Goal: Information Seeking & Learning: Find contact information

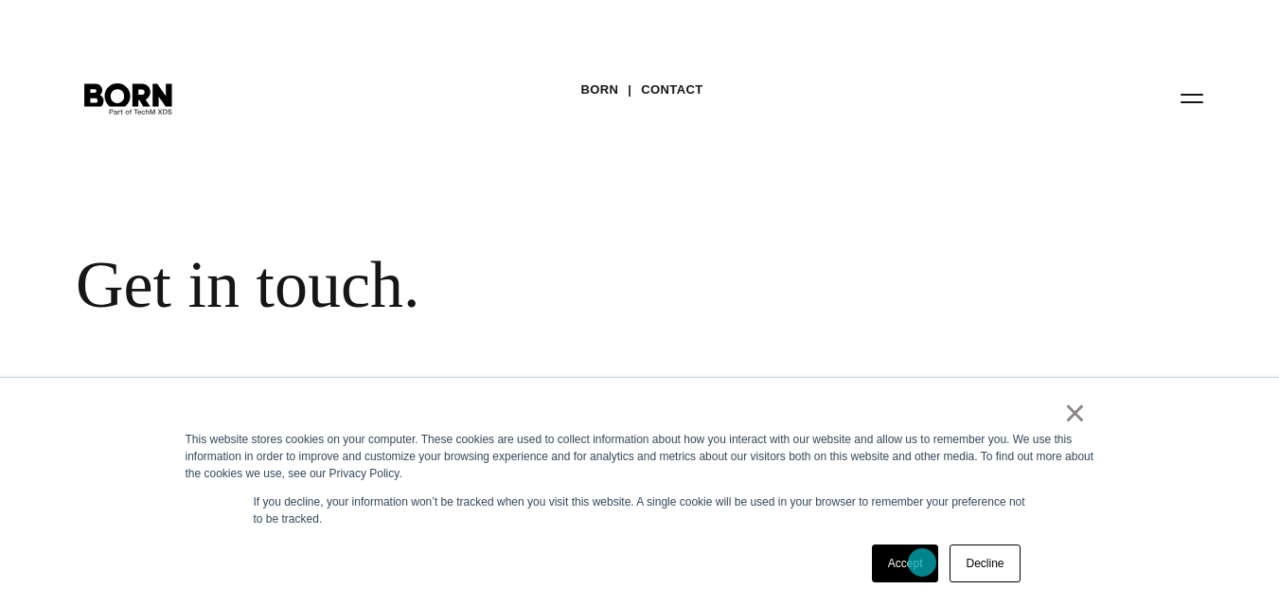
click at [922, 562] on link "Accept" at bounding box center [905, 563] width 67 height 38
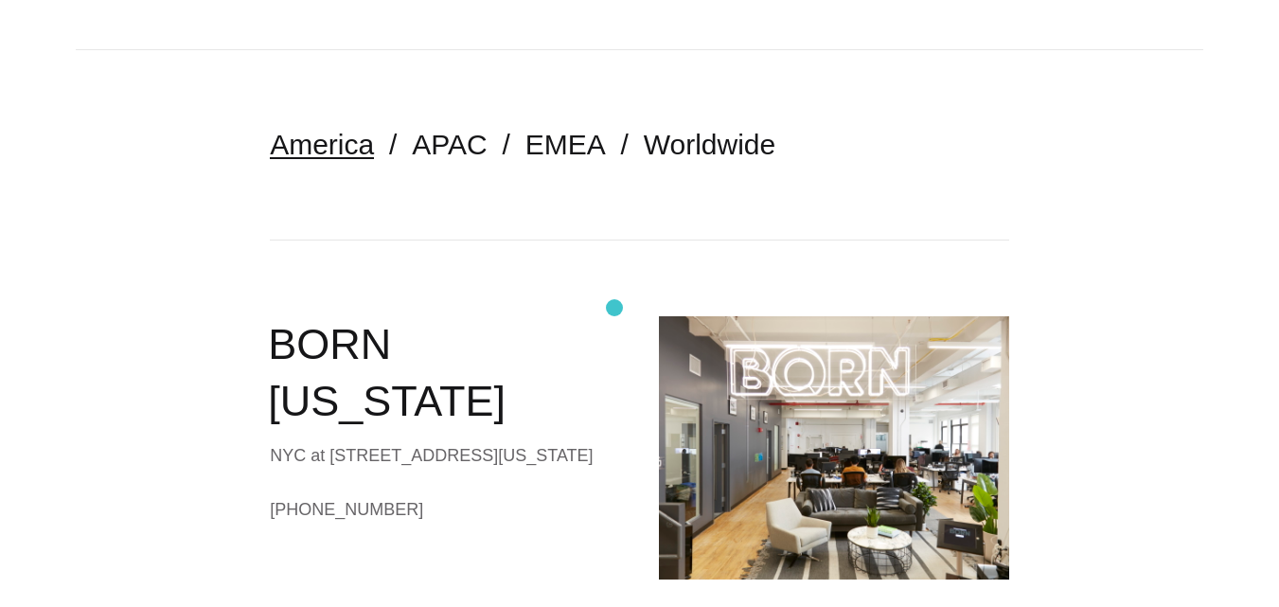
scroll to position [389, 0]
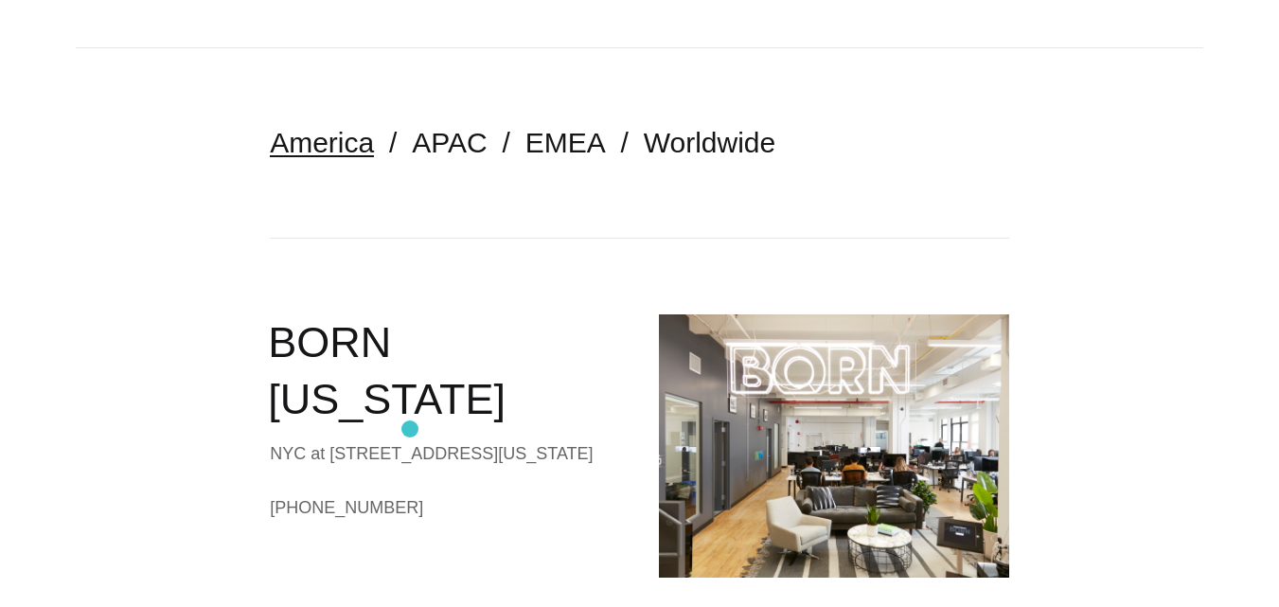
drag, startPoint x: 269, startPoint y: 397, endPoint x: 410, endPoint y: 429, distance: 144.7
copy div "NYC at [STREET_ADDRESS][US_STATE]"
click at [560, 445] on div "BORN [US_STATE] NYC at [STREET_ADDRESS][US_STATE] [PHONE_NUMBER] Contact BORN […" at bounding box center [445, 475] width 350 height 322
drag, startPoint x: 186, startPoint y: 476, endPoint x: 434, endPoint y: 476, distance: 248.9
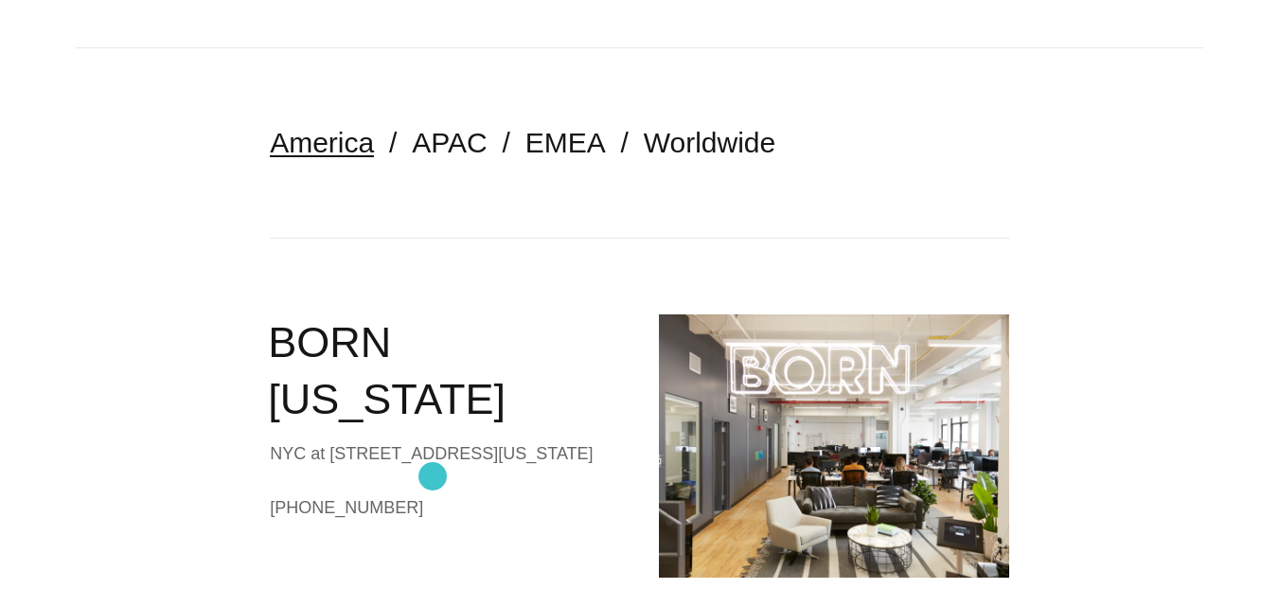
copy link "[PHONE_NUMBER]"
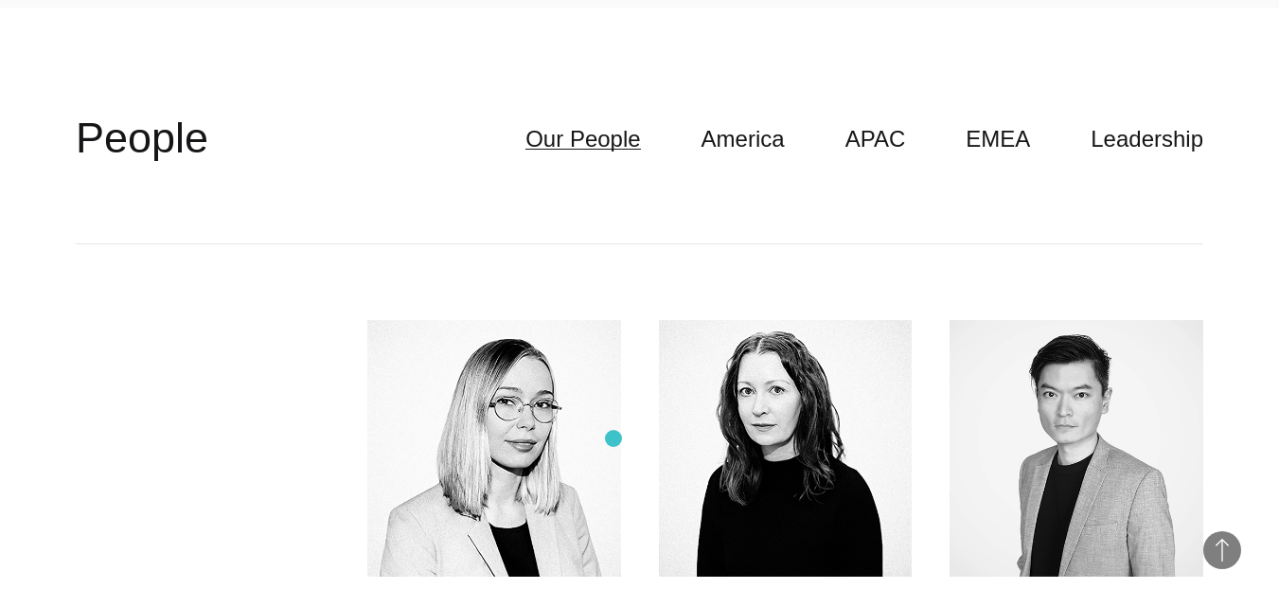
scroll to position [4638, 0]
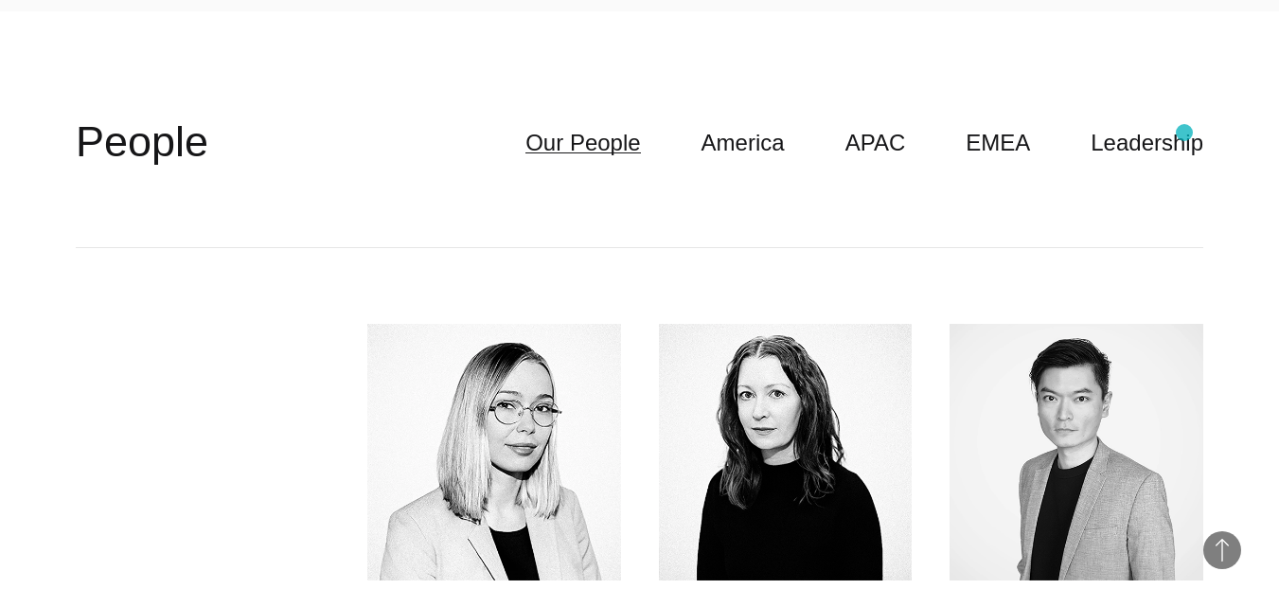
click at [1184, 133] on header "**********" at bounding box center [639, 142] width 1127 height 209
click at [1182, 125] on link "Leadership" at bounding box center [1146, 143] width 113 height 36
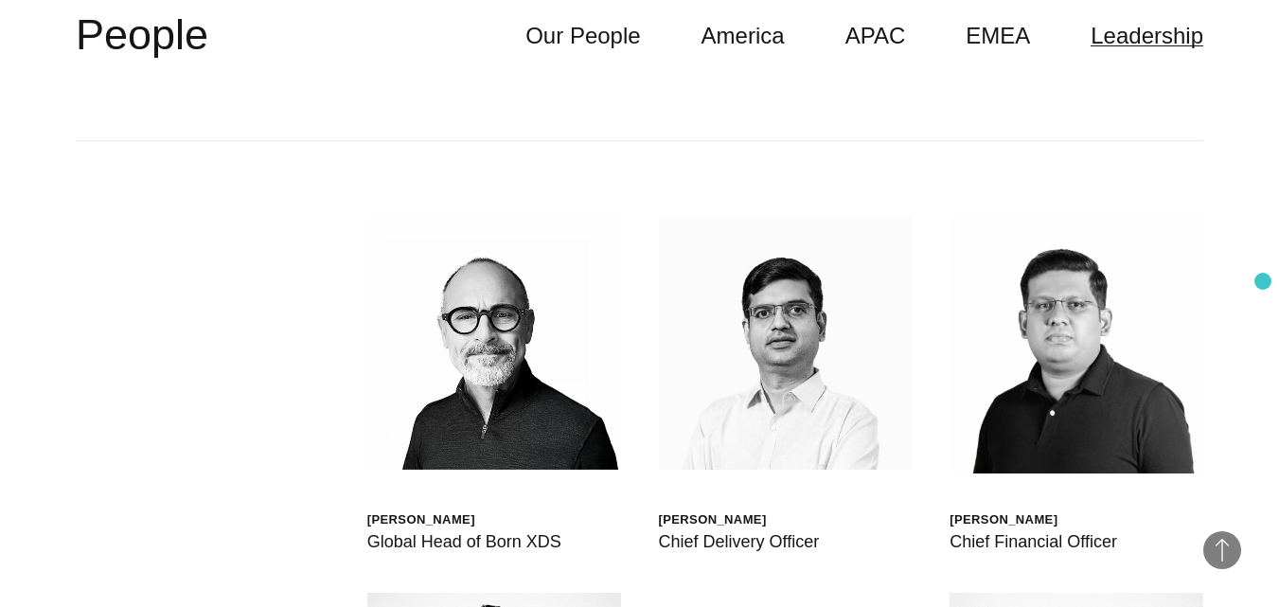
scroll to position [4449, 0]
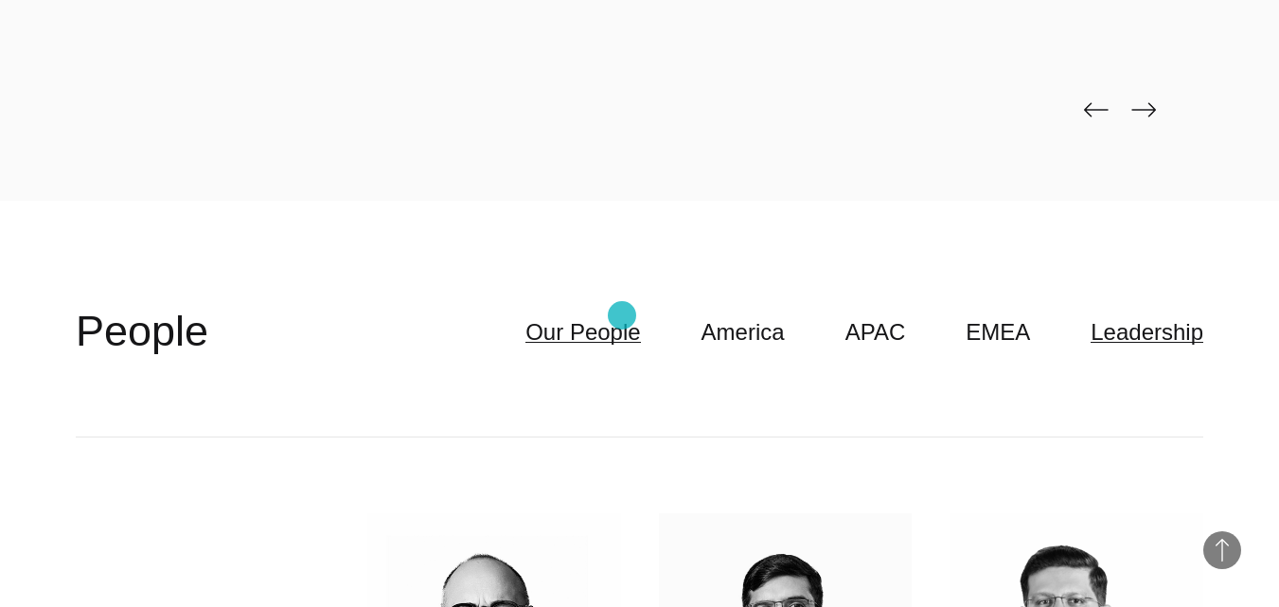
click at [622, 315] on link "Our People" at bounding box center [582, 332] width 115 height 36
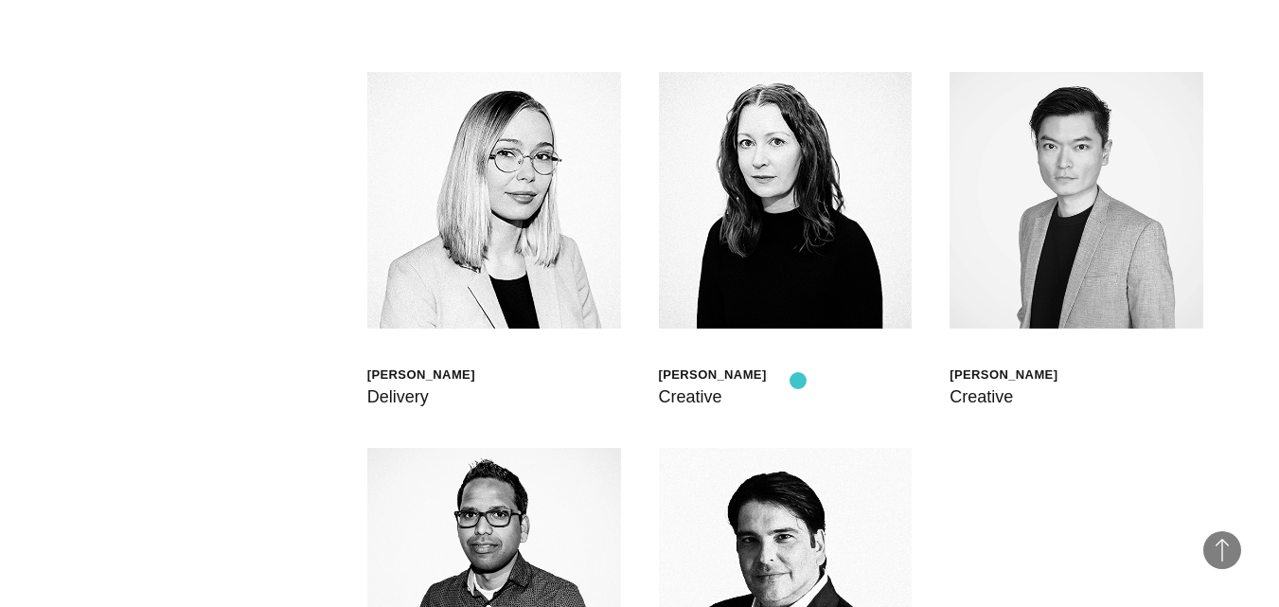
scroll to position [4543, 0]
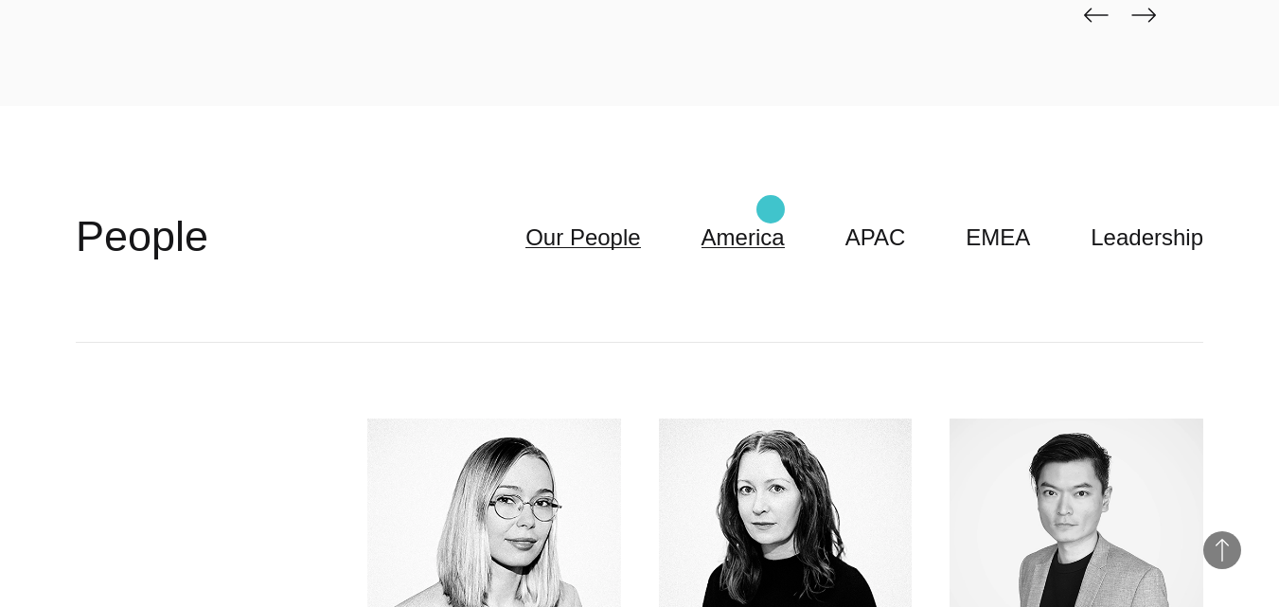
click at [770, 220] on link "America" at bounding box center [742, 238] width 83 height 36
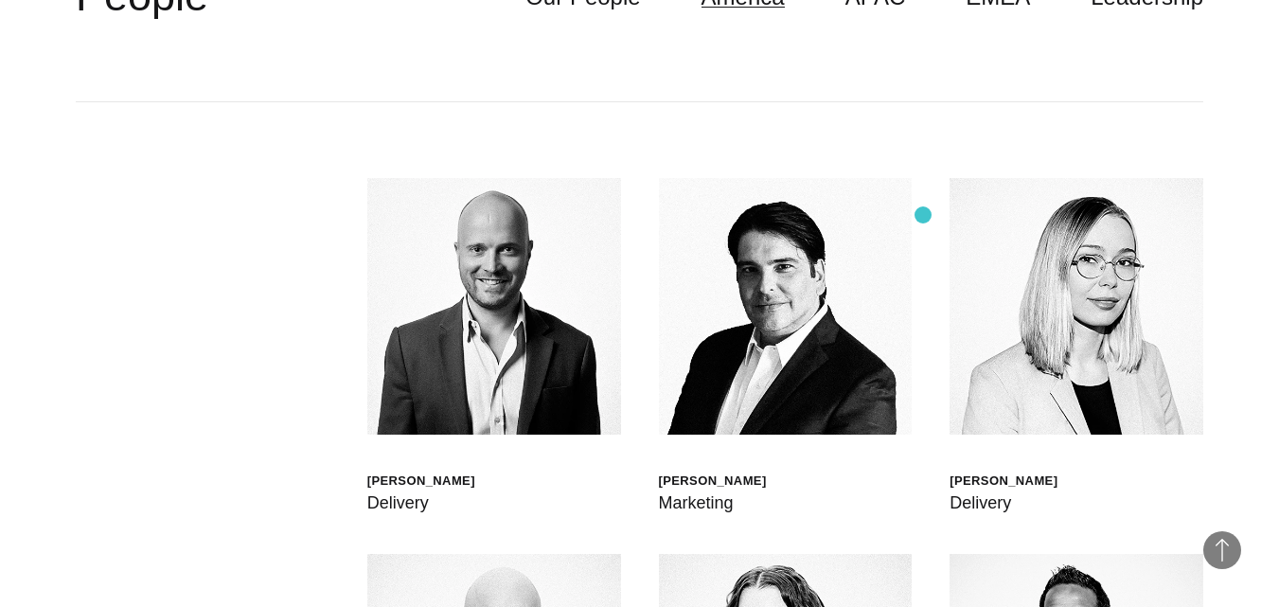
scroll to position [4638, 0]
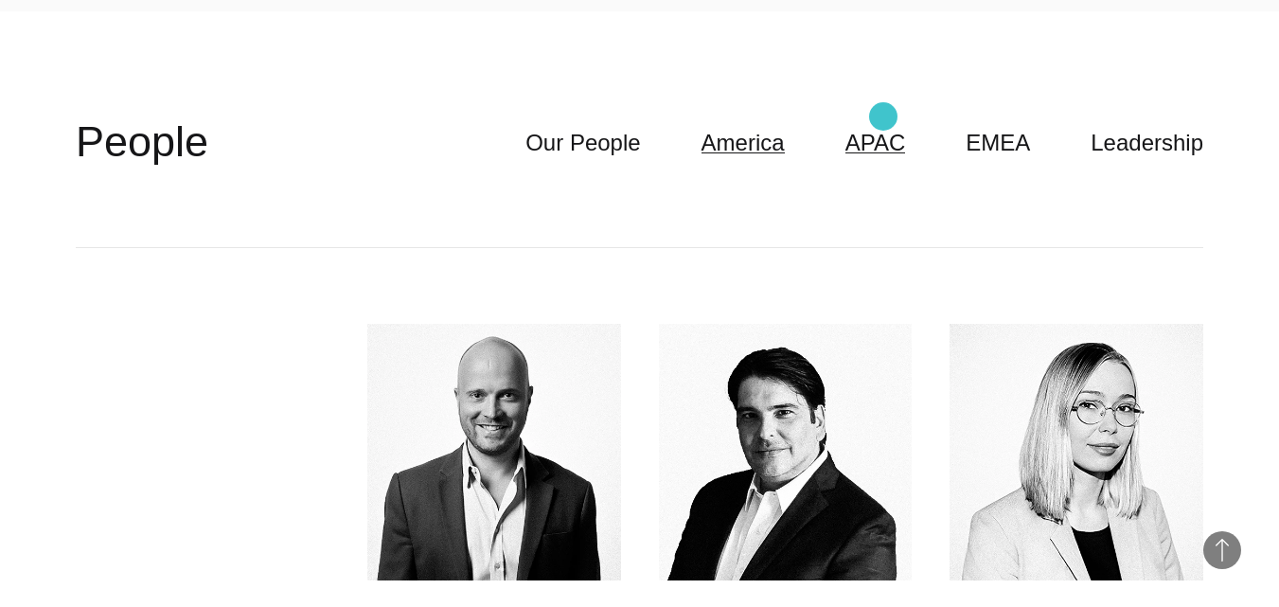
click at [883, 125] on link "APAC" at bounding box center [875, 143] width 61 height 36
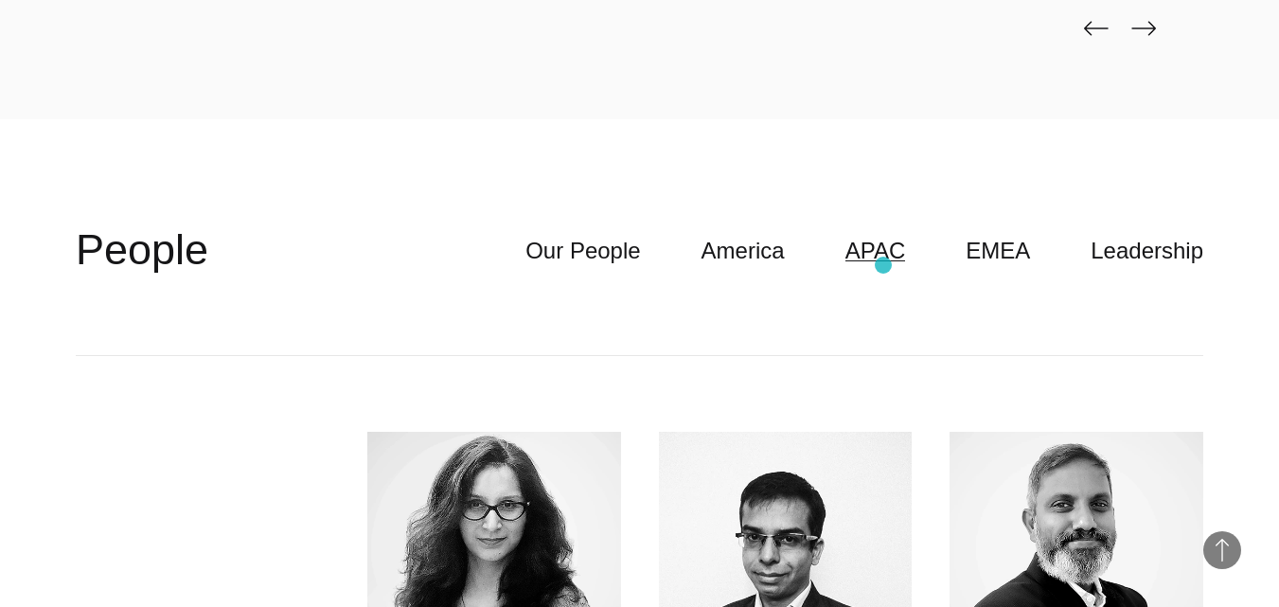
scroll to position [4260, 0]
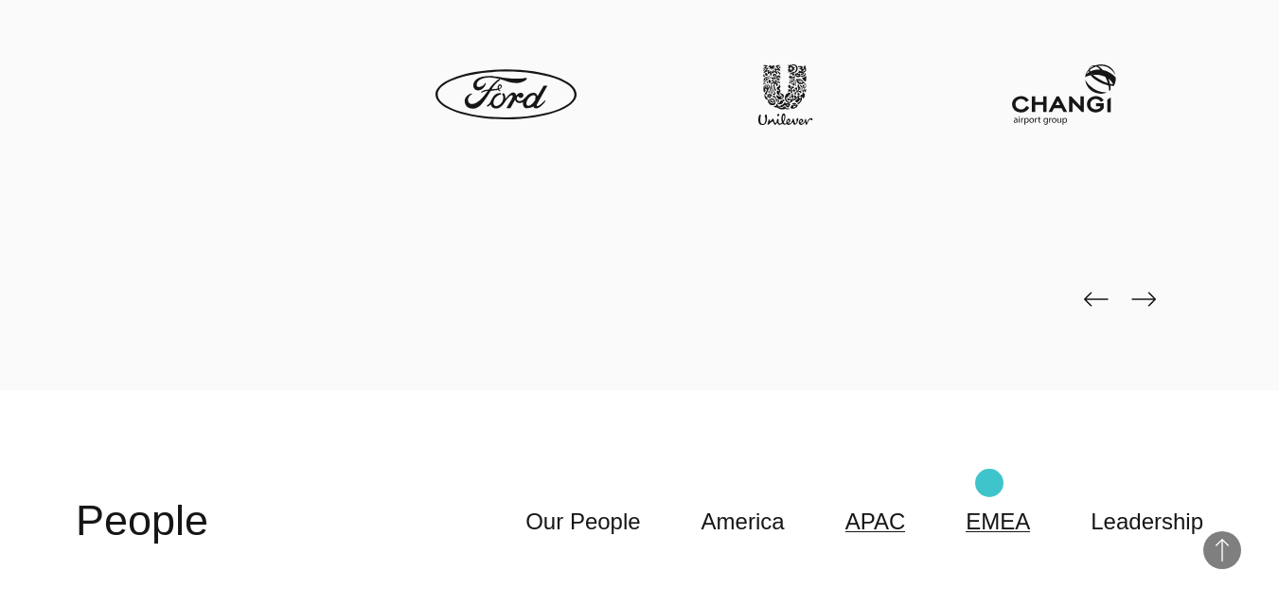
click at [989, 504] on link "EMEA" at bounding box center [997, 522] width 64 height 36
click at [1001, 504] on link "EMEA" at bounding box center [997, 522] width 64 height 36
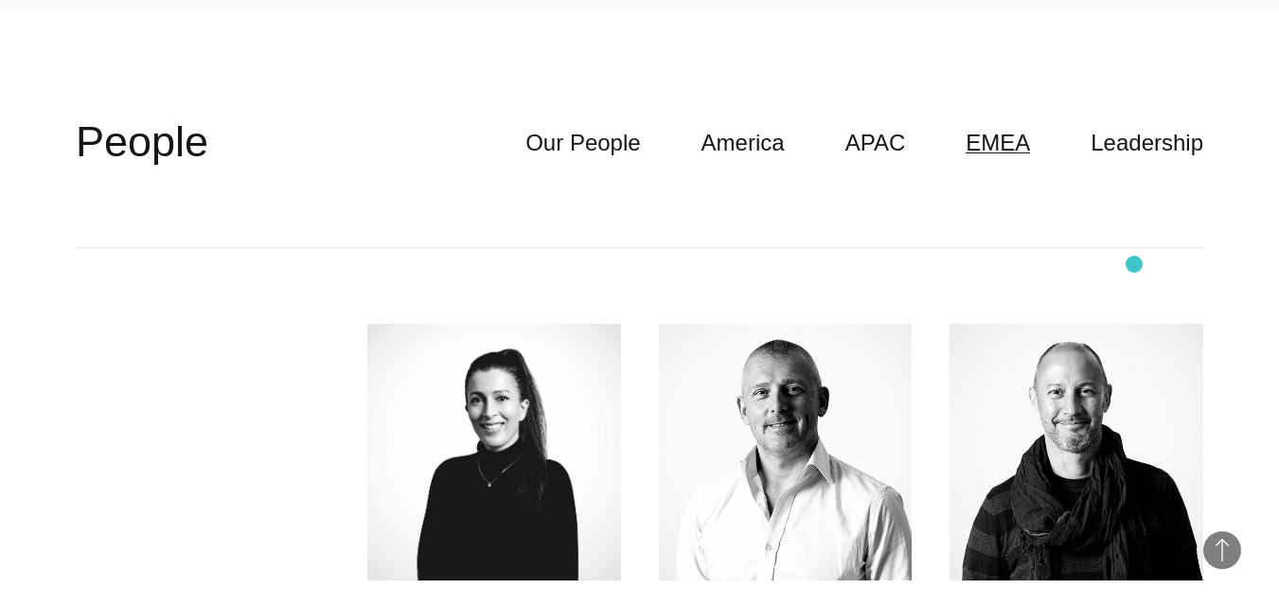
scroll to position [4354, 0]
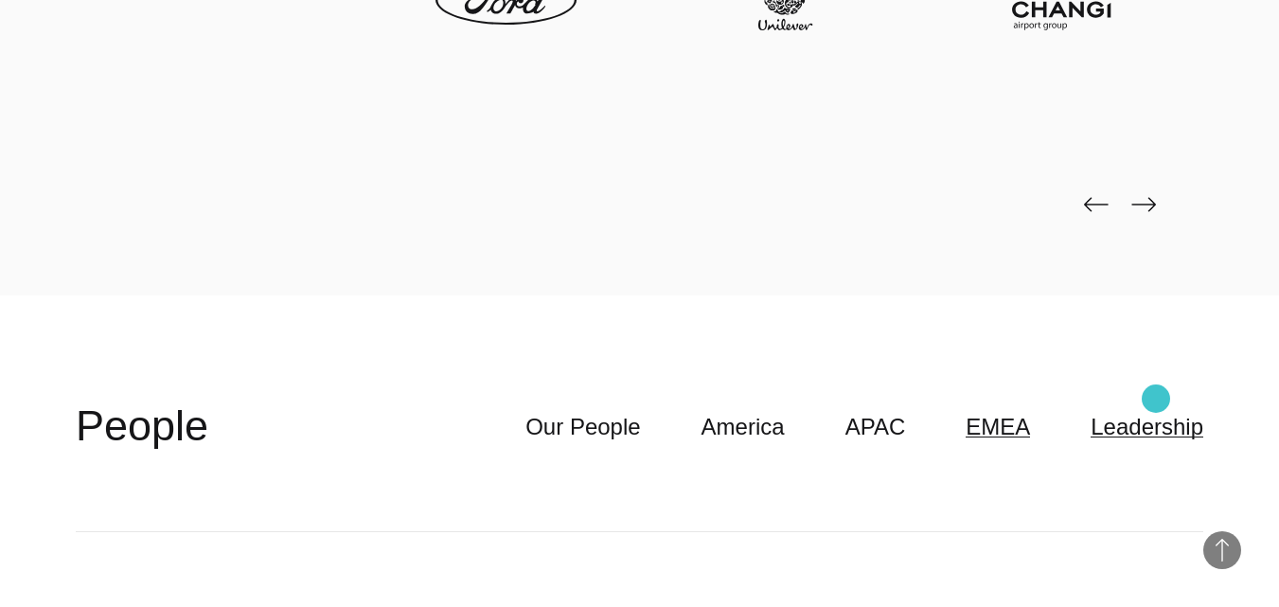
click at [1156, 409] on link "Leadership" at bounding box center [1146, 427] width 113 height 36
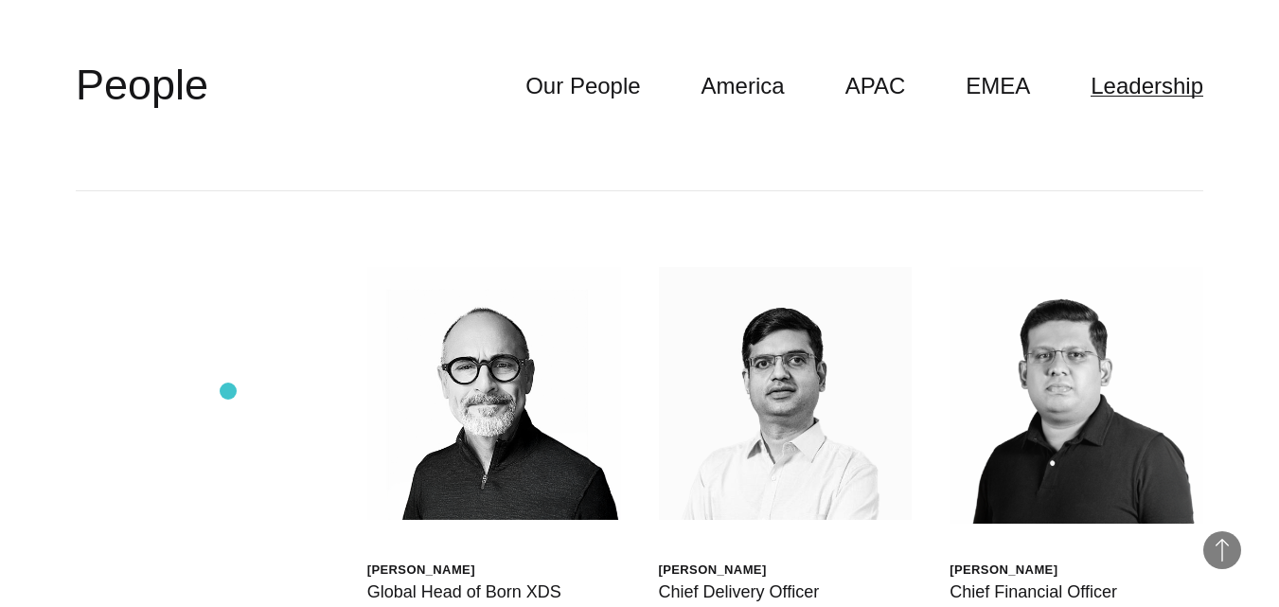
scroll to position [4638, 0]
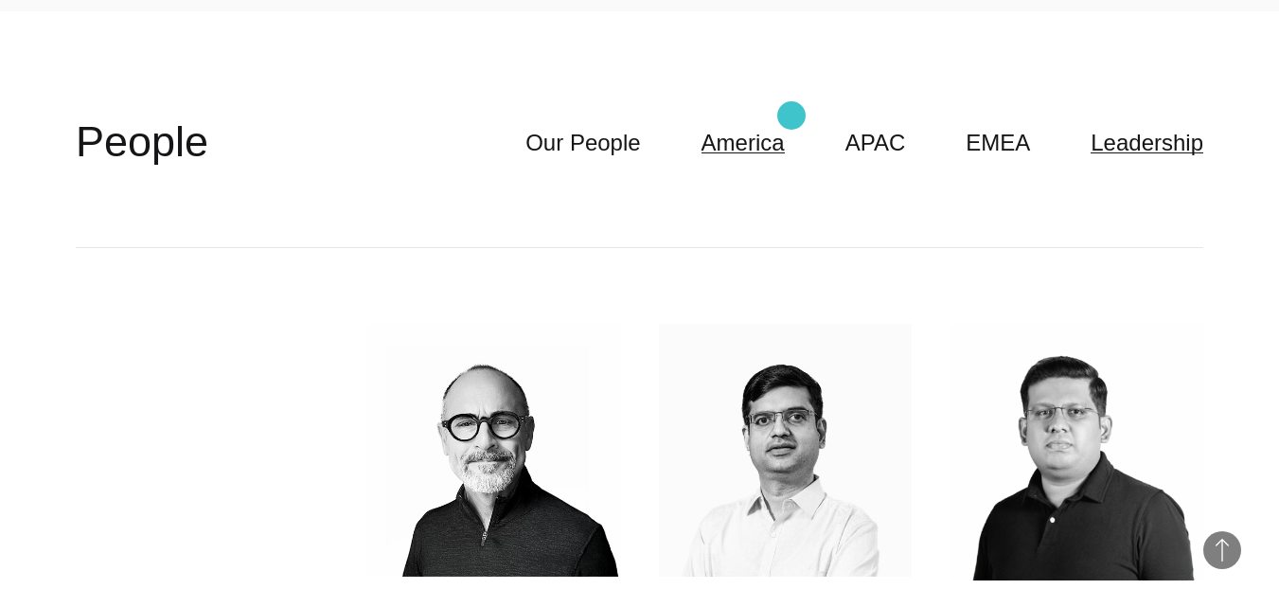
click at [785, 125] on link "America" at bounding box center [742, 143] width 83 height 36
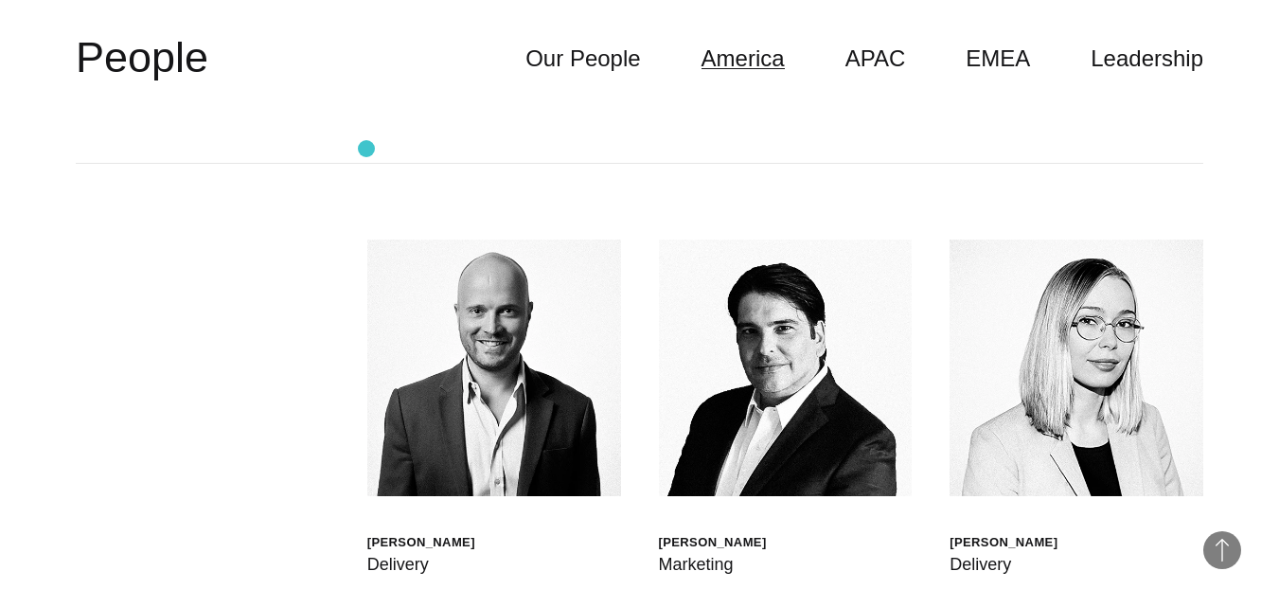
scroll to position [4543, 0]
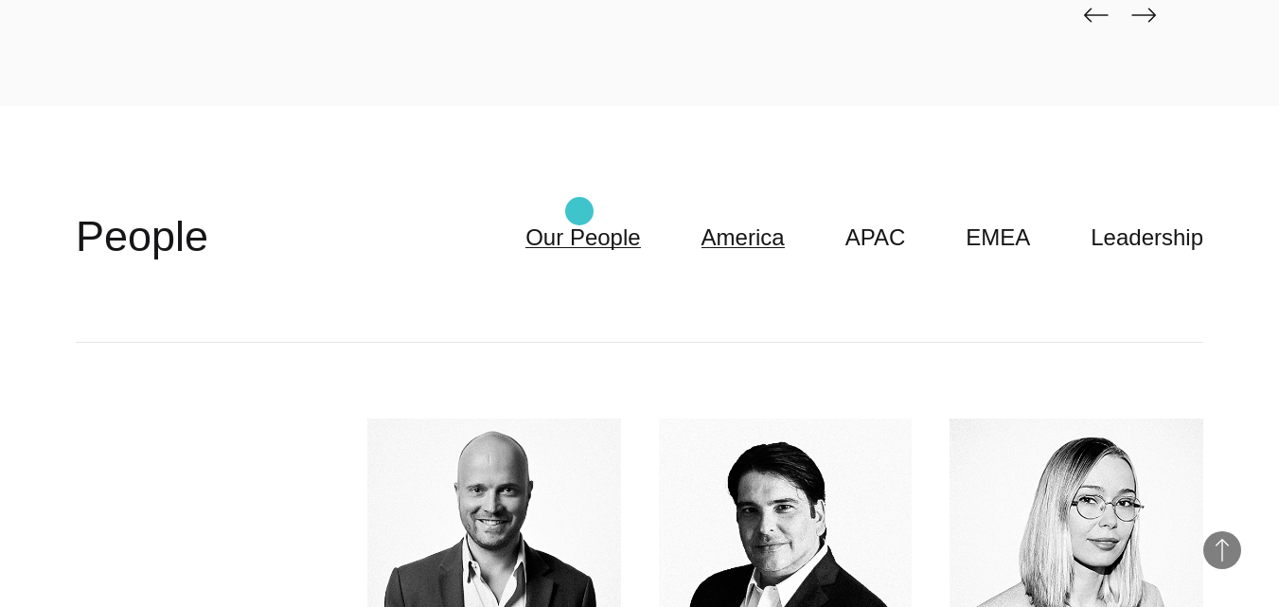
click at [579, 220] on link "Our People" at bounding box center [582, 238] width 115 height 36
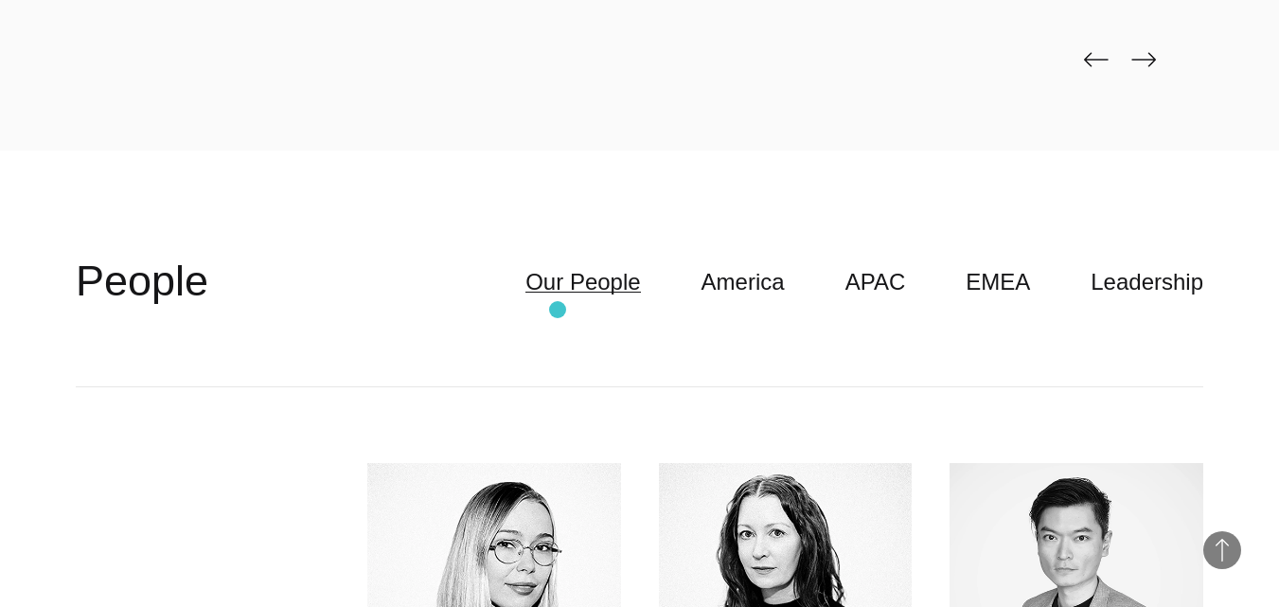
scroll to position [4449, 0]
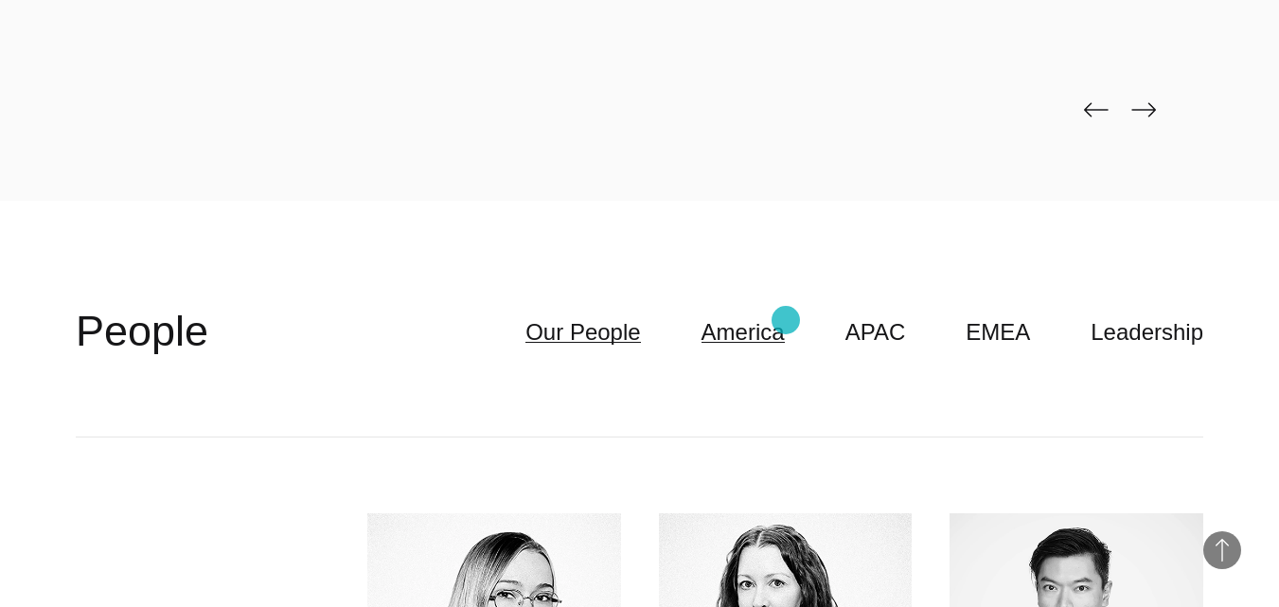
click at [785, 320] on link "America" at bounding box center [742, 332] width 83 height 36
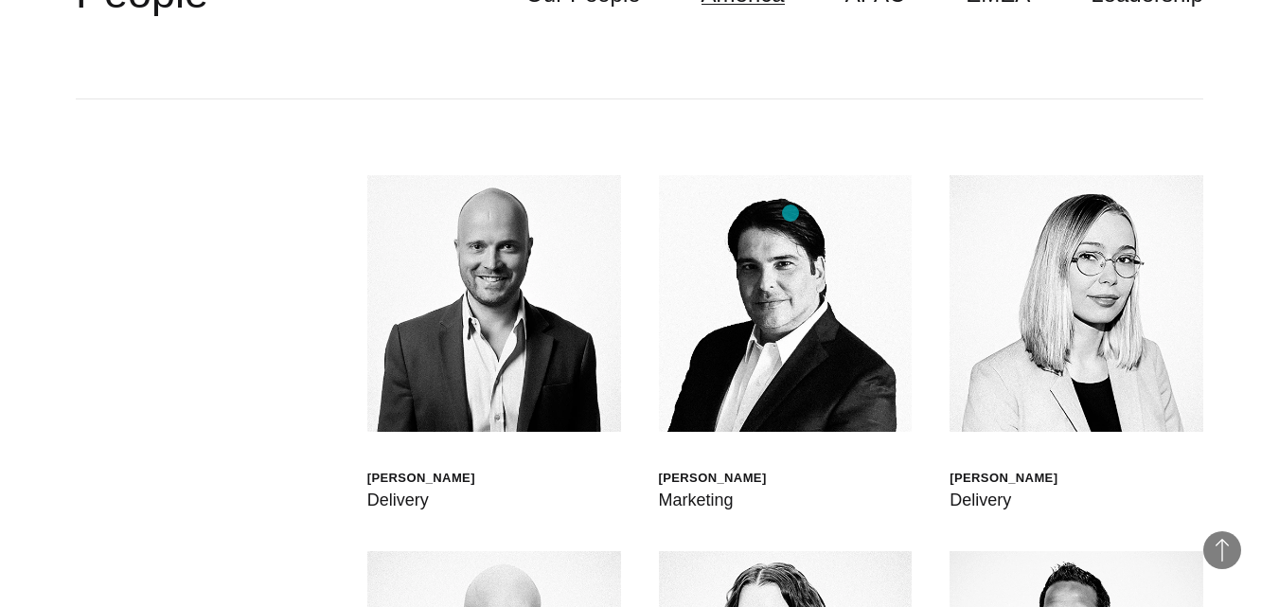
scroll to position [4733, 0]
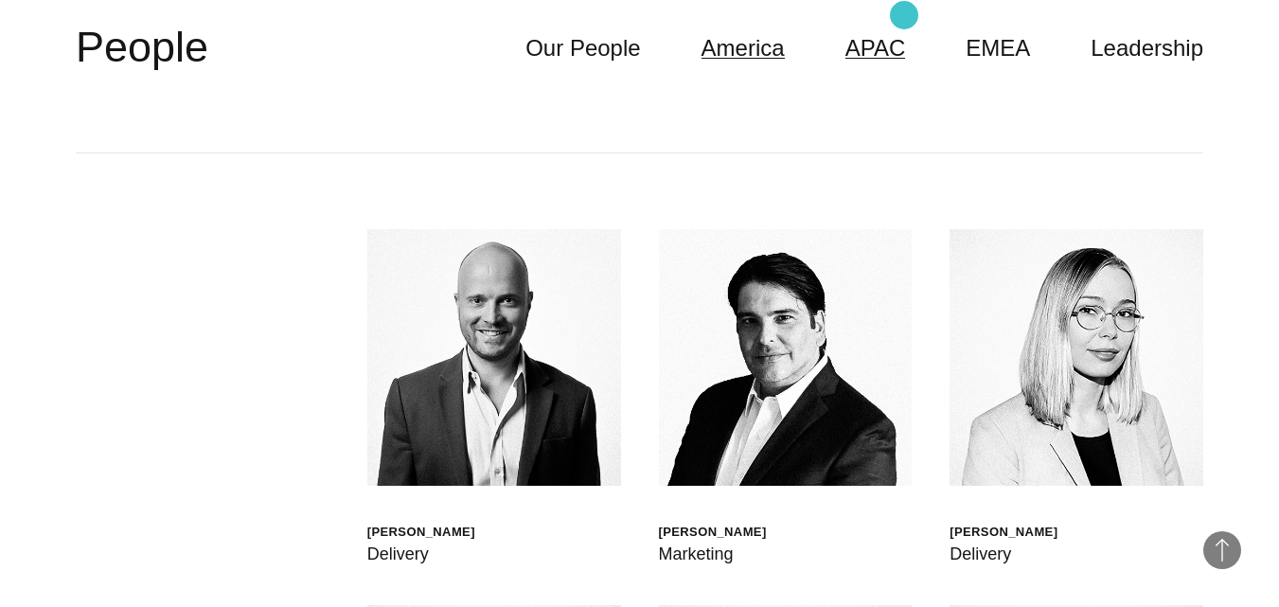
click at [904, 30] on link "APAC" at bounding box center [875, 48] width 61 height 36
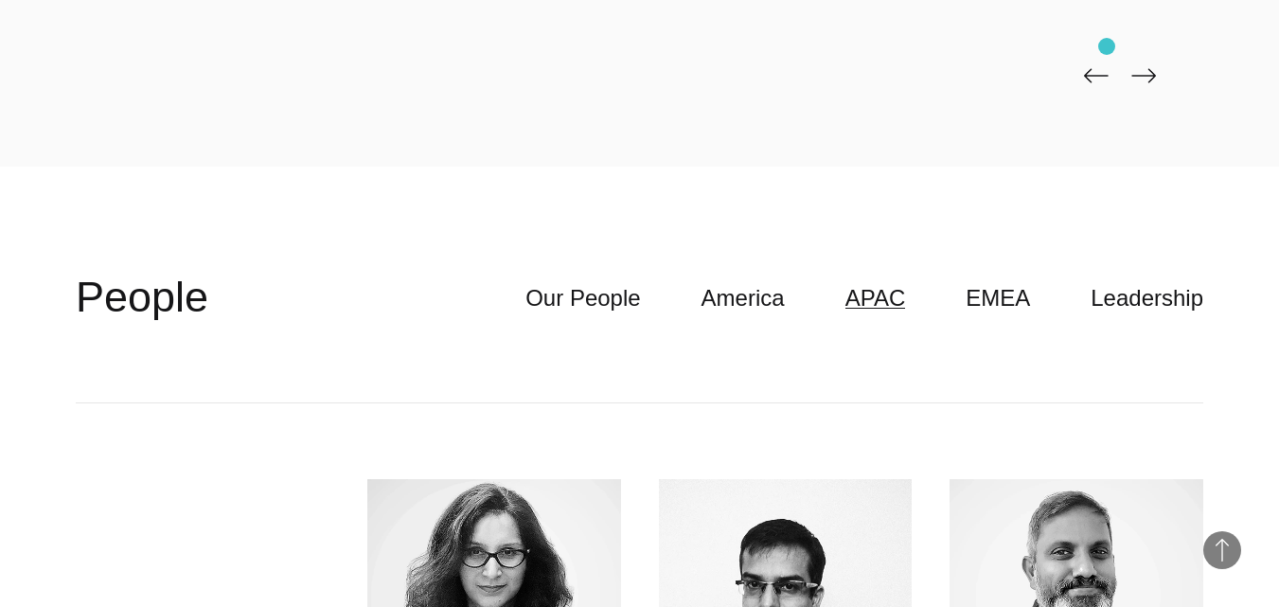
scroll to position [4449, 0]
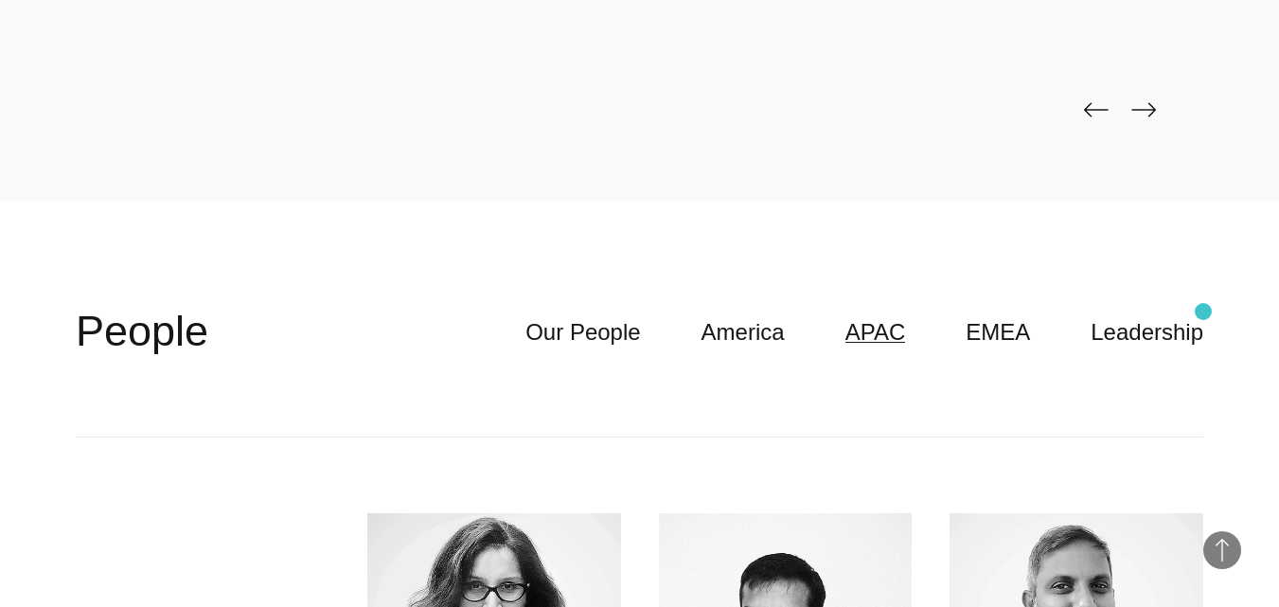
click at [1147, 314] on link "Leadership" at bounding box center [1146, 332] width 113 height 36
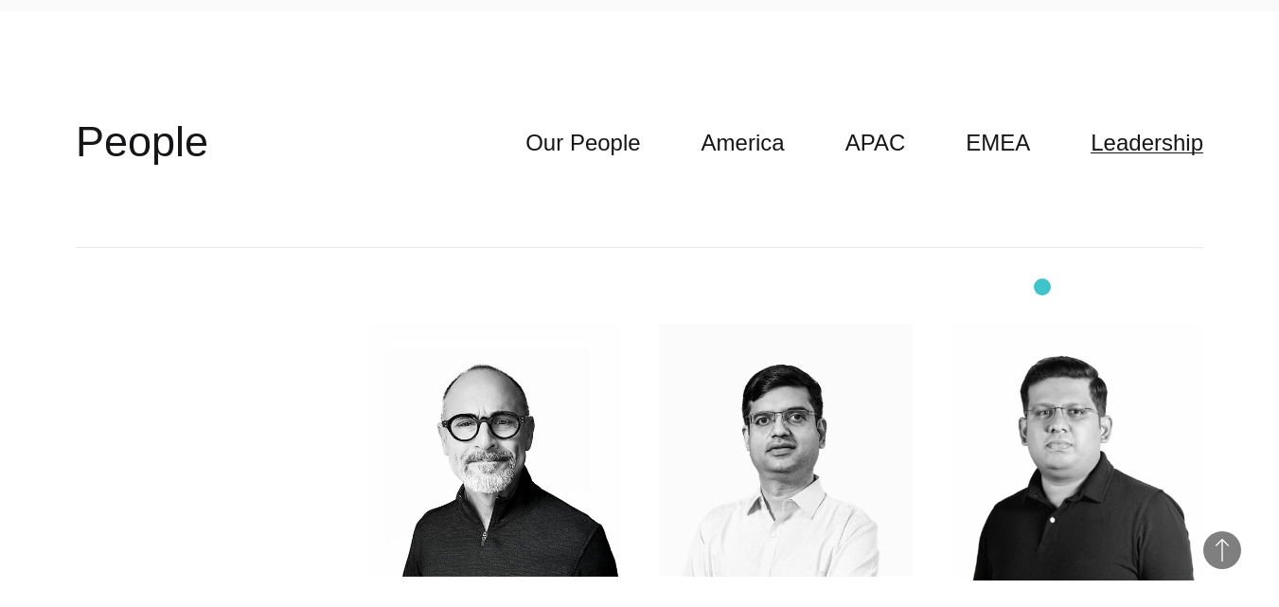
scroll to position [4543, 0]
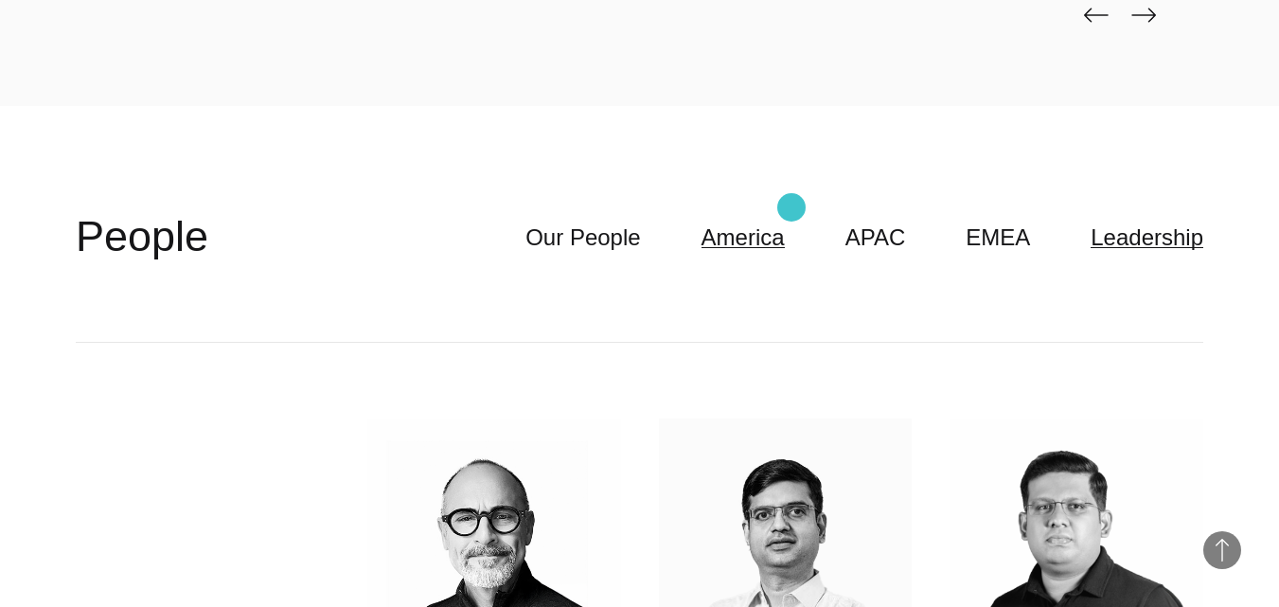
click at [785, 220] on link "America" at bounding box center [742, 238] width 83 height 36
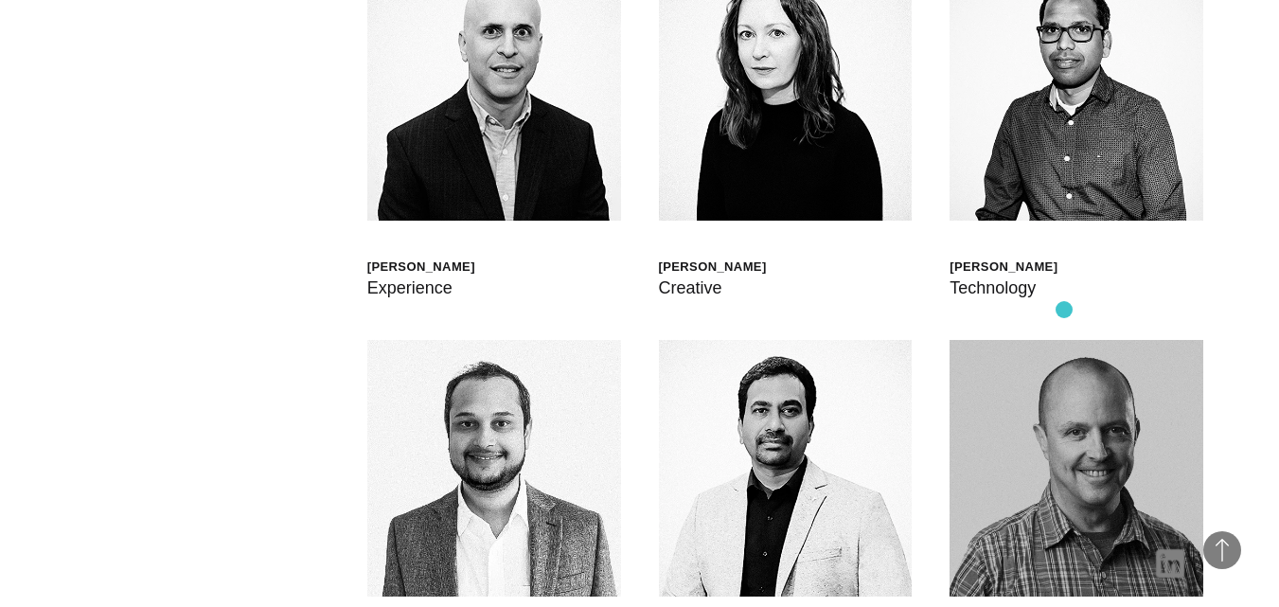
scroll to position [5301, 0]
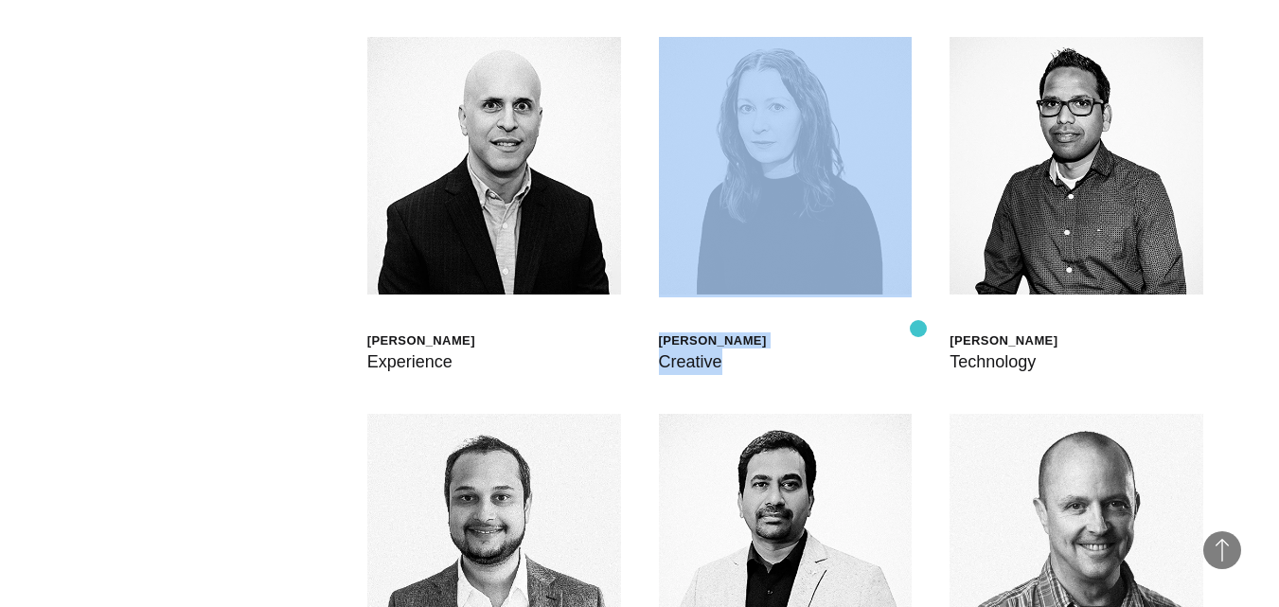
drag, startPoint x: 1126, startPoint y: 309, endPoint x: 916, endPoint y: 328, distance: 211.1
click at [917, 328] on div "Scott Sorokin Global Head of Born XDS Shashank Tamotia Chief Delivery Officer B…" at bounding box center [639, 413] width 1127 height 1656
click at [1158, 325] on div "Santhana Krishnan Technology" at bounding box center [1076, 206] width 254 height 338
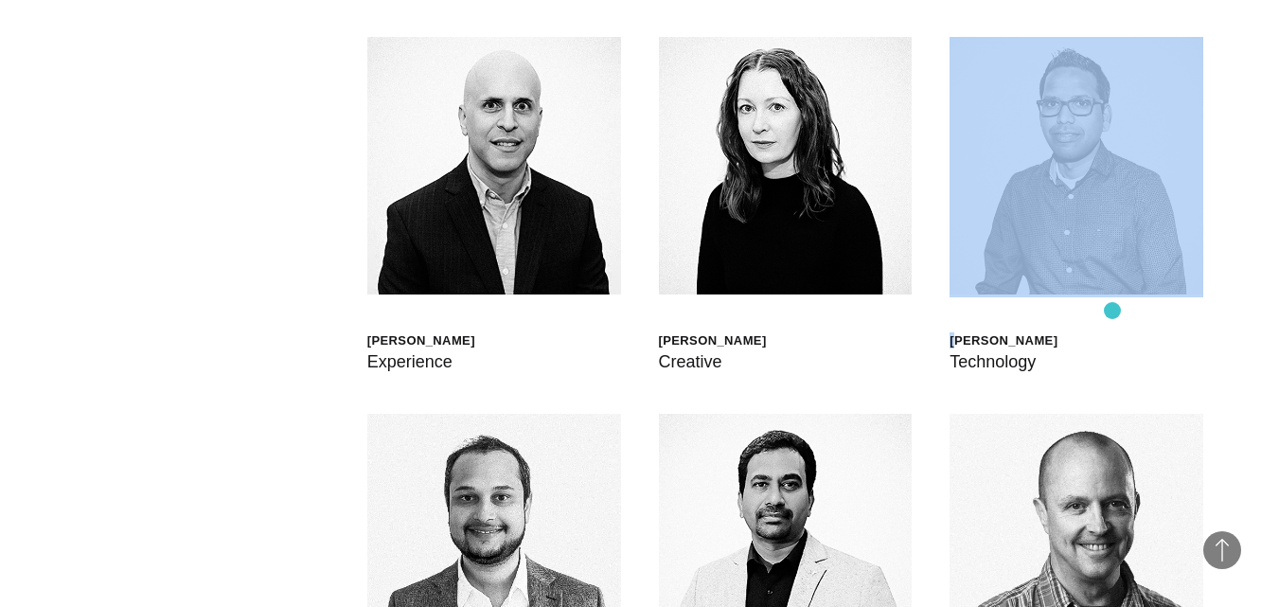
drag, startPoint x: 954, startPoint y: 310, endPoint x: 1112, endPoint y: 310, distance: 158.1
click at [1112, 310] on div "Santhana Krishnan Technology" at bounding box center [1076, 206] width 254 height 338
click at [1109, 319] on div "Santhana Krishnan Technology" at bounding box center [1076, 206] width 254 height 338
drag, startPoint x: 940, startPoint y: 307, endPoint x: 992, endPoint y: 310, distance: 52.2
click at [992, 310] on div "Scott Sorokin Global Head of Born XDS Shashank Tamotia Chief Delivery Officer B…" at bounding box center [639, 413] width 1127 height 1656
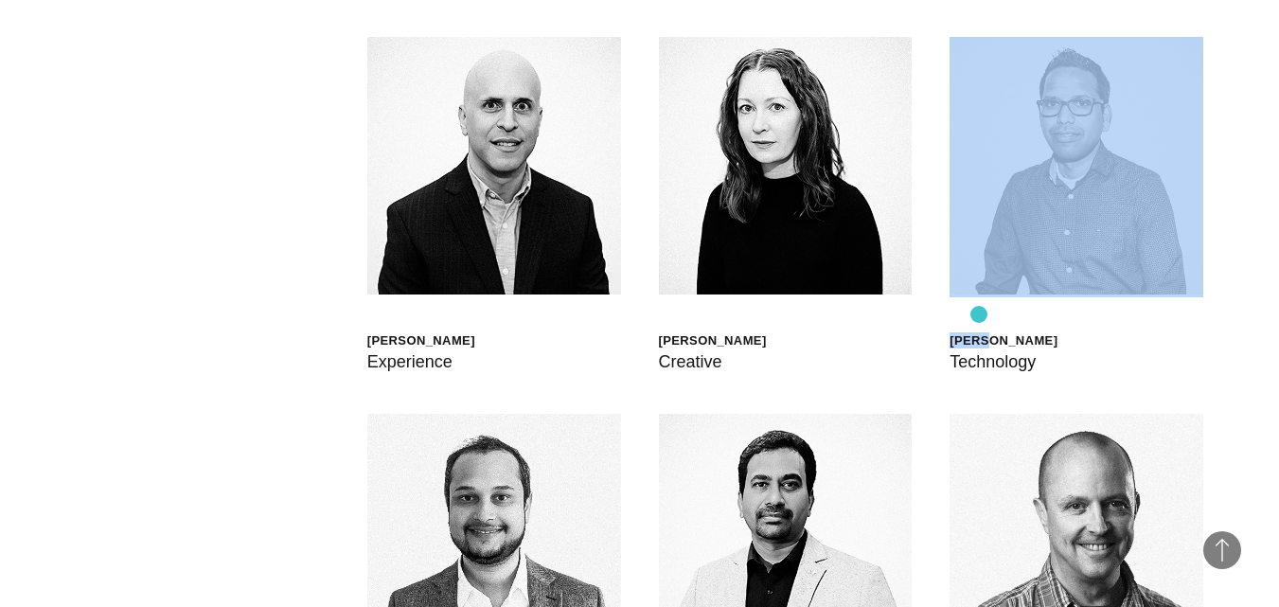
click at [979, 332] on div "Santhana Krishnan" at bounding box center [1003, 340] width 108 height 16
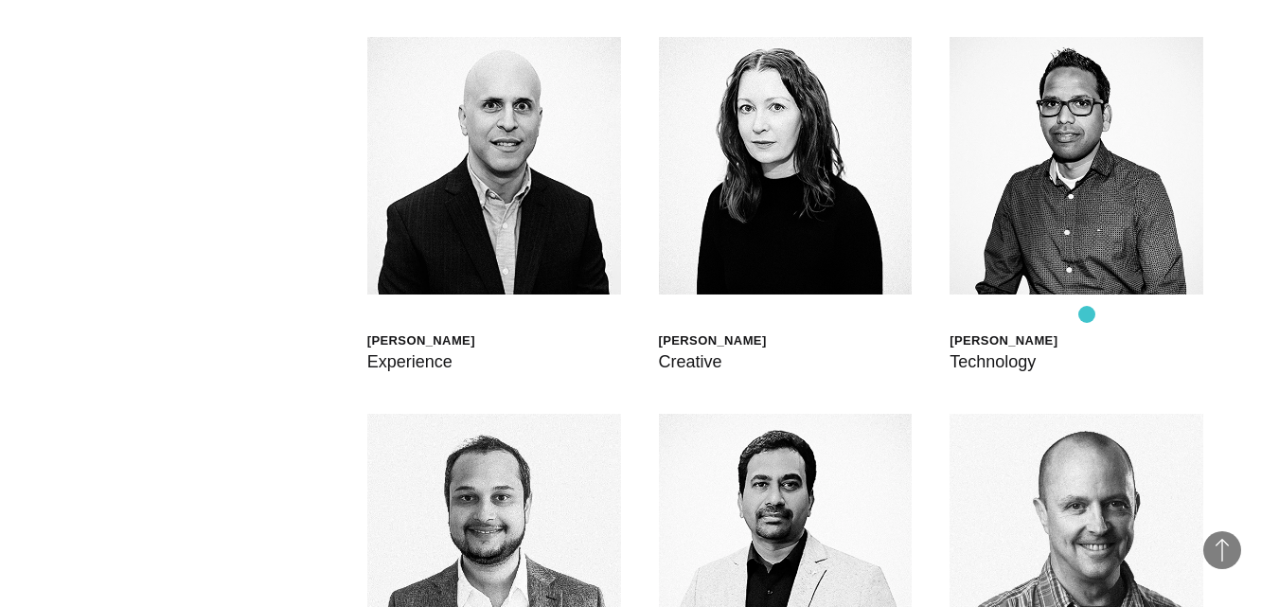
drag, startPoint x: 955, startPoint y: 312, endPoint x: 1087, endPoint y: 314, distance: 131.6
click at [1057, 332] on div "Santhana Krishnan" at bounding box center [1003, 340] width 108 height 16
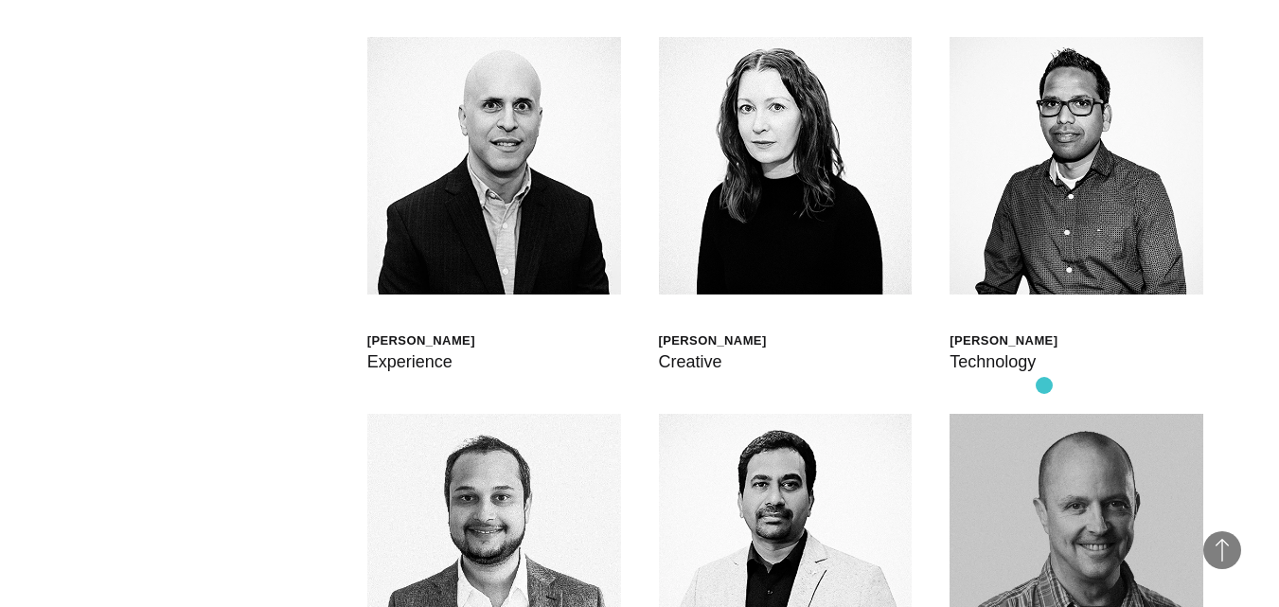
copy div "anthana Krishna"
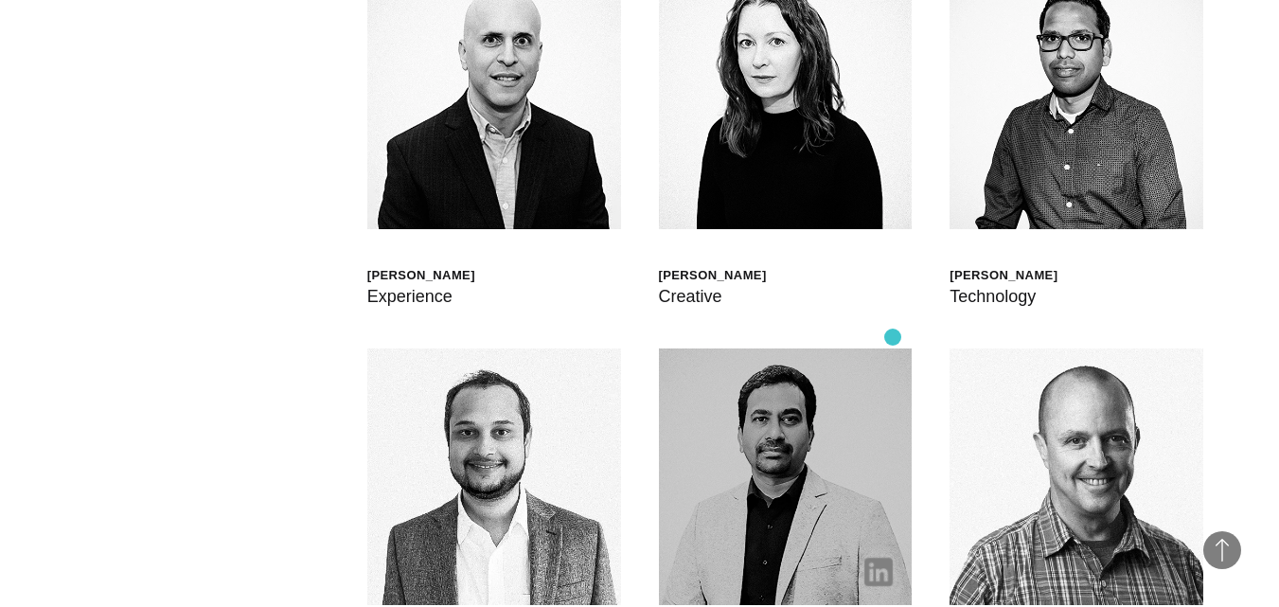
scroll to position [5490, 0]
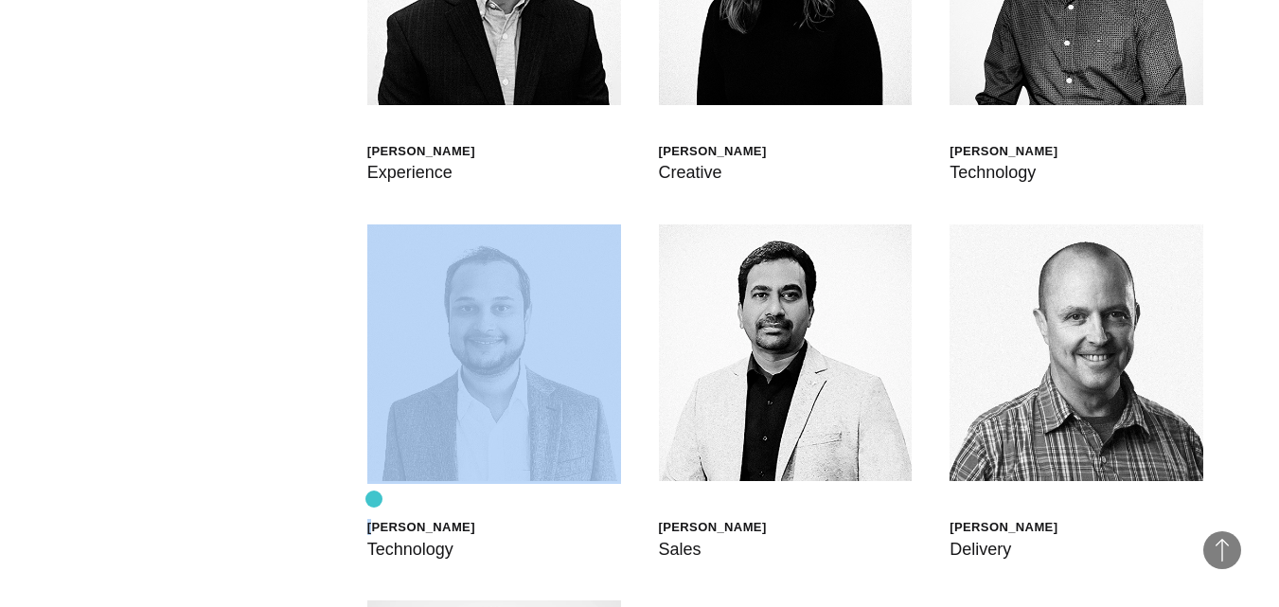
drag, startPoint x: 479, startPoint y: 495, endPoint x: 374, endPoint y: 499, distance: 105.1
click at [374, 499] on div "Swapnil Desai Technology" at bounding box center [494, 393] width 254 height 338
click at [284, 494] on div "Scott Sorokin Global Head of Born XDS Shashank Tamotia Chief Delivery Officer B…" at bounding box center [639, 224] width 1127 height 1656
drag, startPoint x: 298, startPoint y: 494, endPoint x: 383, endPoint y: 500, distance: 85.4
click at [383, 500] on div "Scott Sorokin Global Head of Born XDS Shashank Tamotia Chief Delivery Officer B…" at bounding box center [639, 224] width 1127 height 1656
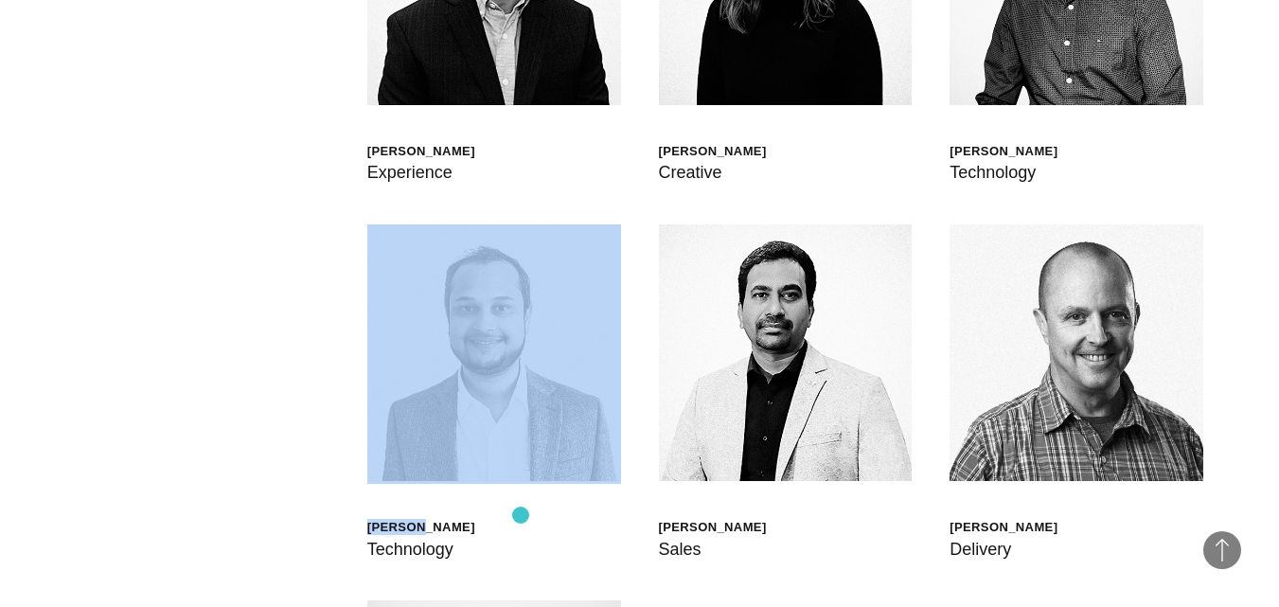
click at [521, 515] on div "Swapnil Desai Technology" at bounding box center [494, 393] width 254 height 338
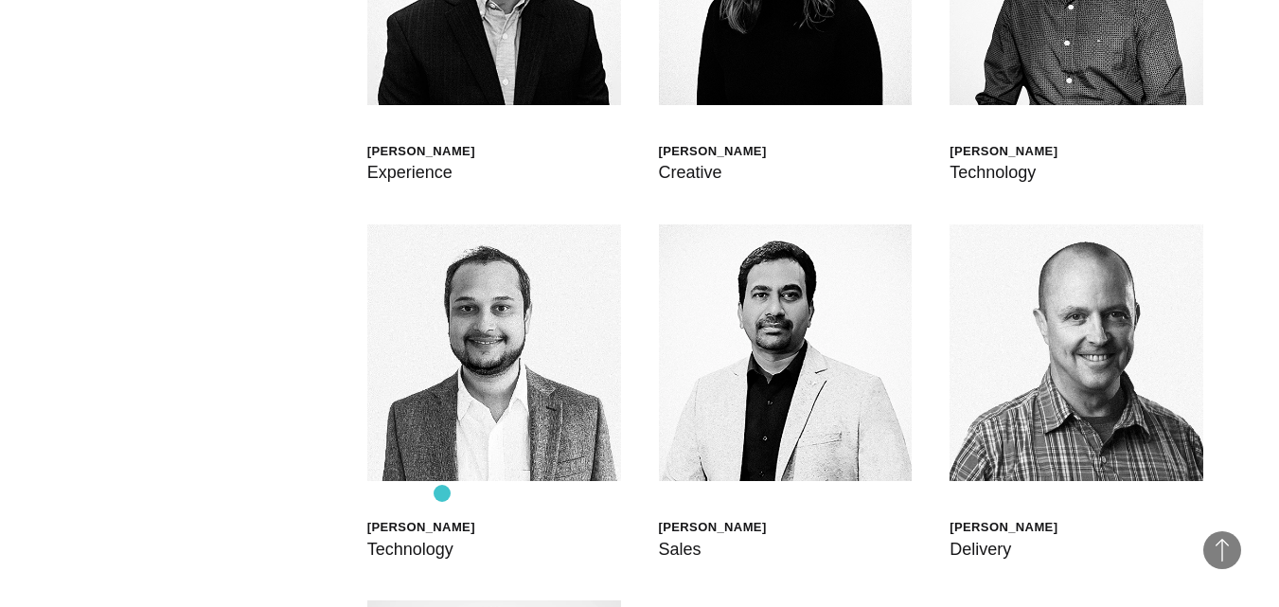
click at [442, 519] on div "Swapnil Desai" at bounding box center [421, 527] width 108 height 16
copy div "Swapnil Desai"
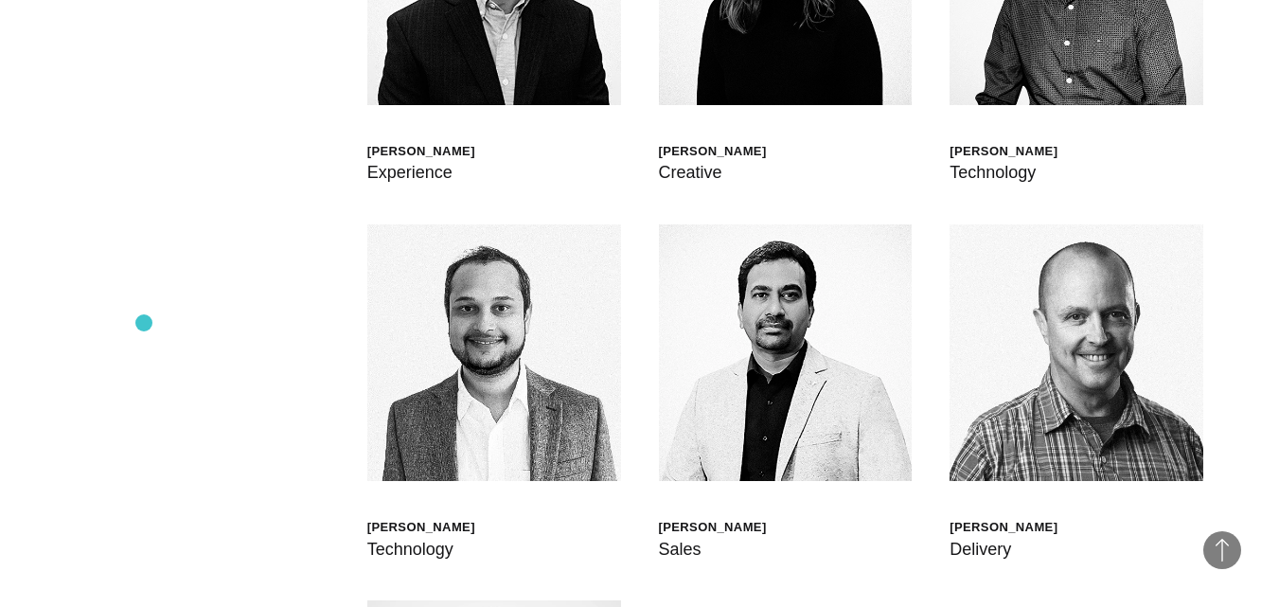
click at [150, 315] on div "Scott Sorokin Global Head of Born XDS Shashank Tamotia Chief Delivery Officer B…" at bounding box center [639, 224] width 1127 height 1656
